Goal: Communication & Community: Ask a question

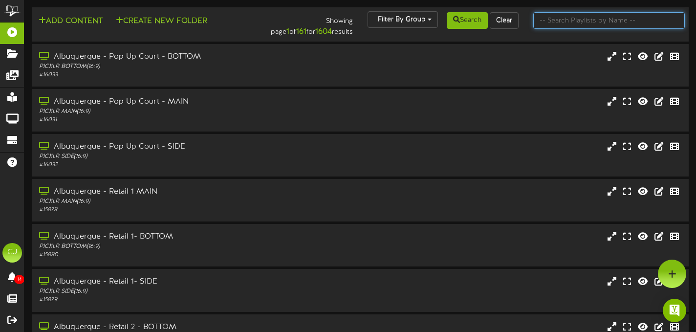
click at [584, 24] on input "text" at bounding box center [610, 20] width 152 height 17
type input "menomonee"
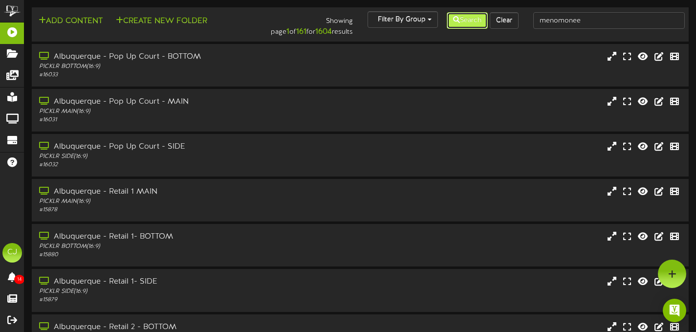
click at [472, 22] on button "Search" at bounding box center [467, 20] width 41 height 17
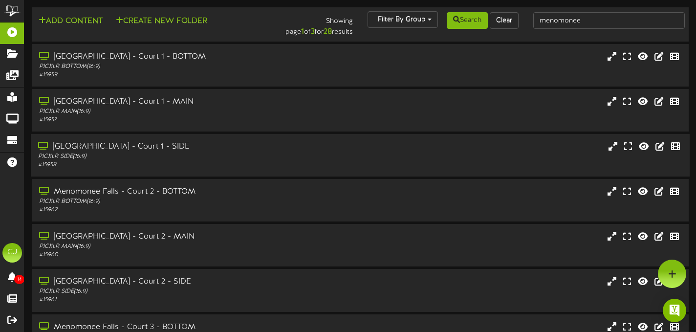
click at [243, 153] on div "PICKLR SIDE ( 16:9 )" at bounding box center [168, 157] width 260 height 8
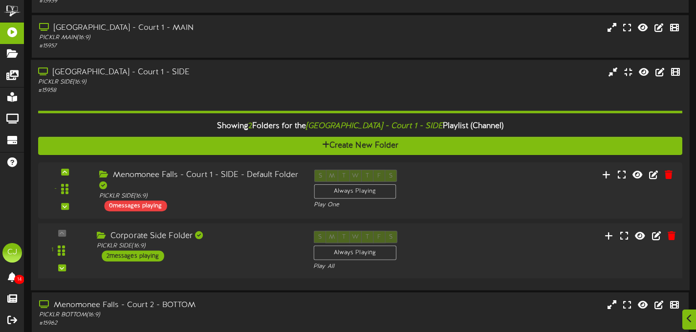
scroll to position [73, 0]
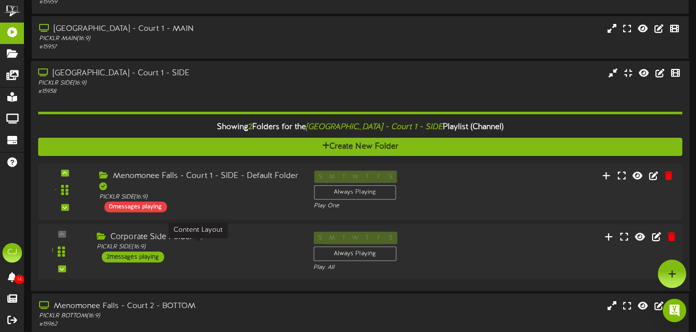
click at [231, 243] on div "PICKLR SIDE ( 16:9 )" at bounding box center [198, 247] width 202 height 8
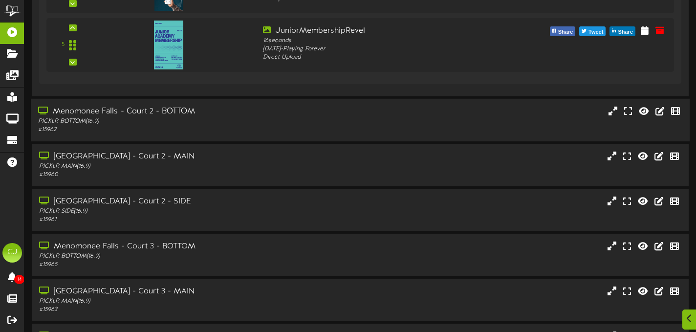
scroll to position [450, 0]
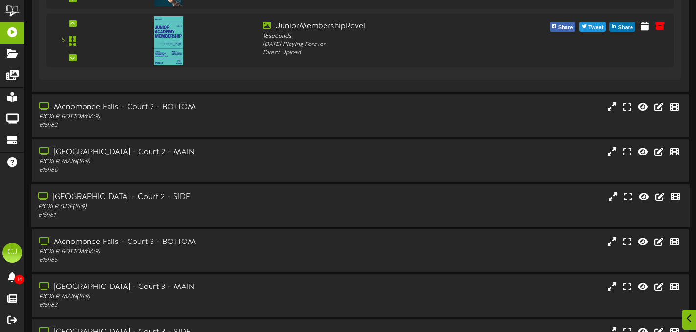
click at [247, 212] on div "# 15961" at bounding box center [168, 215] width 260 height 8
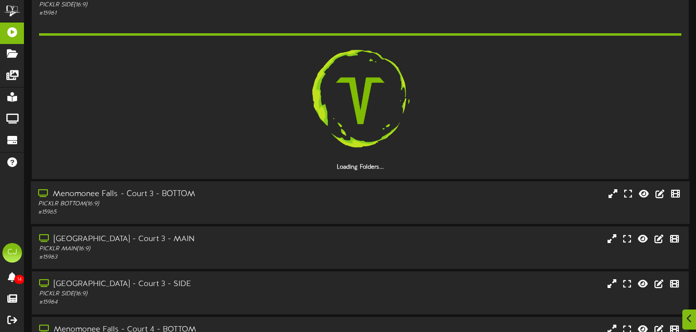
scroll to position [653, 0]
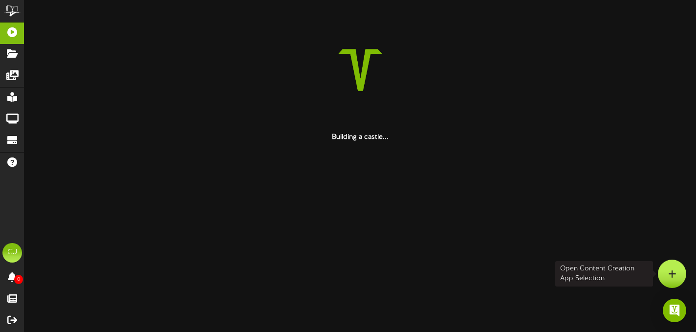
click at [673, 274] on icon at bounding box center [673, 273] width 8 height 9
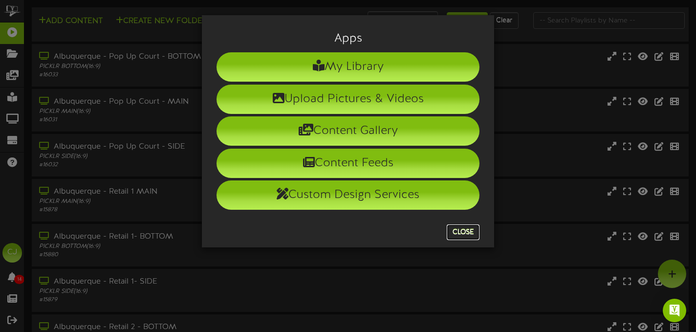
click at [473, 235] on button "Close" at bounding box center [463, 232] width 33 height 16
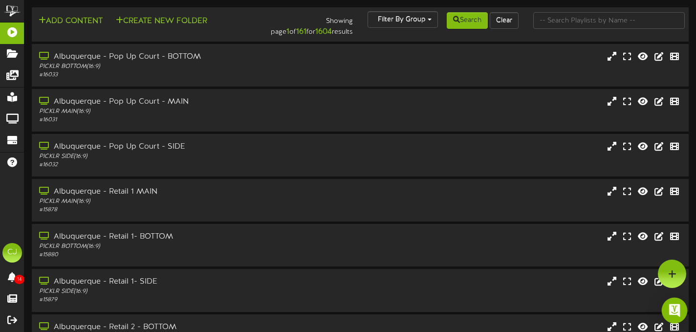
click at [670, 311] on img "Open Intercom Messenger" at bounding box center [675, 310] width 13 height 13
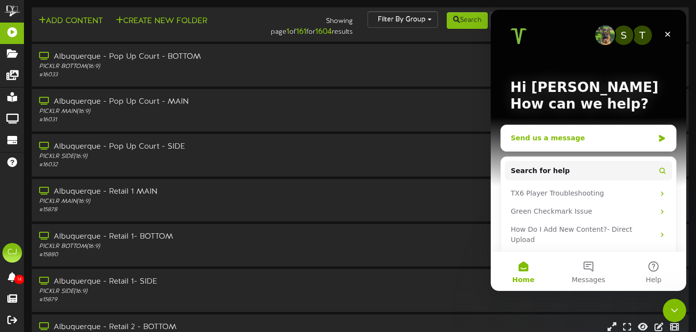
click at [585, 138] on div "Send us a message" at bounding box center [582, 138] width 143 height 10
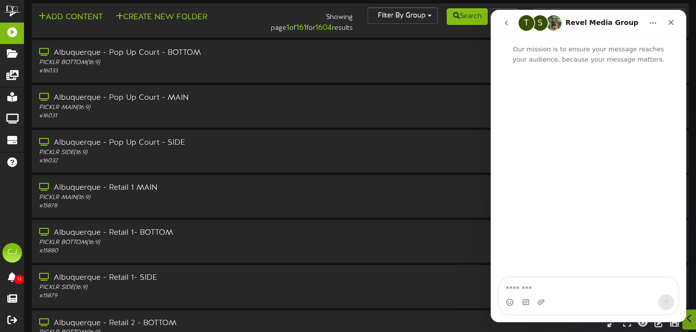
scroll to position [5, 0]
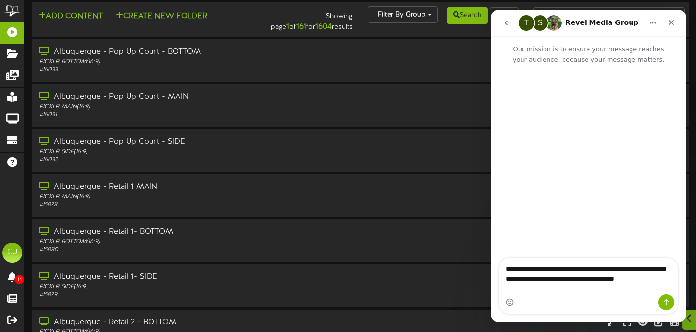
type textarea "**********"
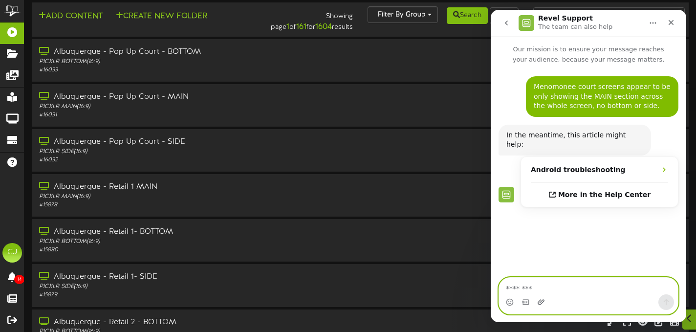
click at [544, 301] on icon "Upload attachment" at bounding box center [542, 302] width 8 height 8
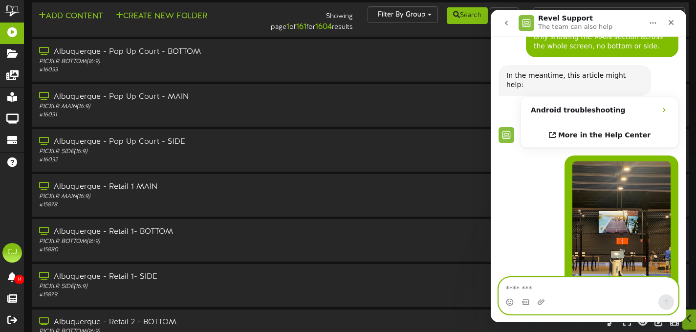
scroll to position [81, 0]
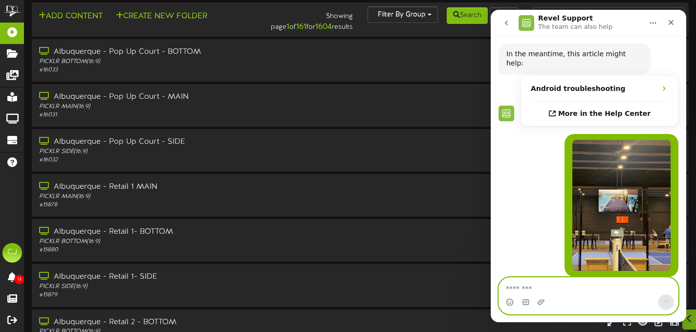
click at [551, 289] on textarea "Message…" at bounding box center [588, 286] width 179 height 17
type textarea "*"
type textarea "**********"
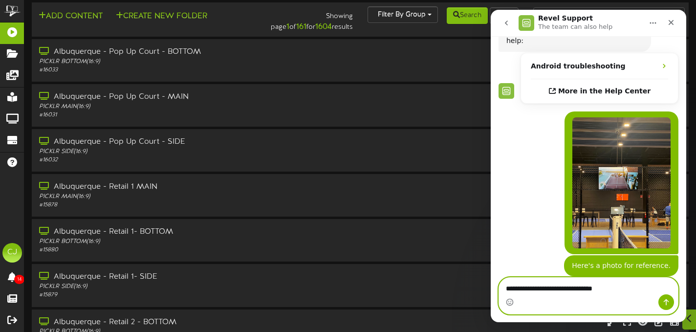
type textarea "**********"
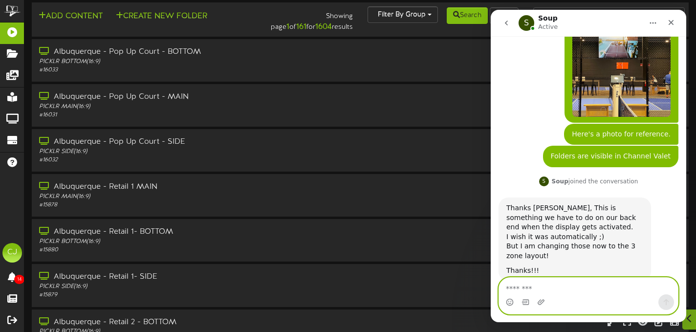
scroll to position [249, 0]
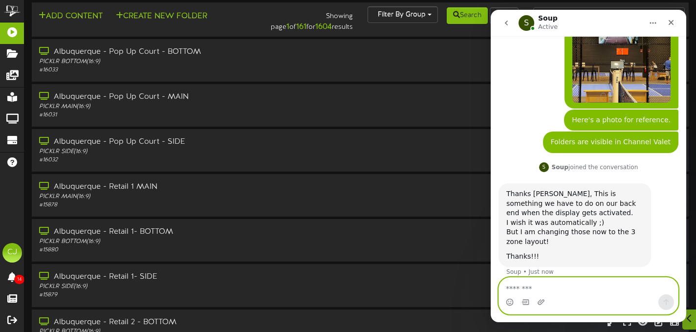
click at [552, 288] on textarea "Message…" at bounding box center [588, 286] width 179 height 17
type textarea "**********"
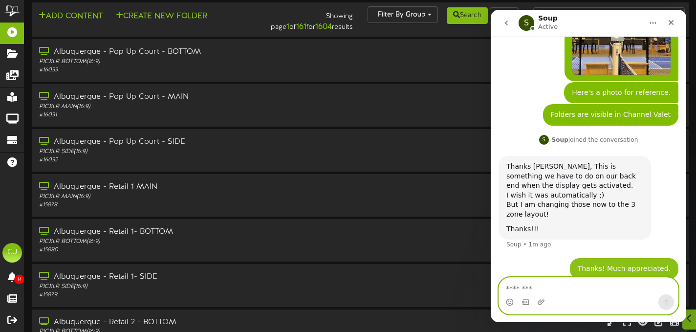
scroll to position [279, 0]
